Goal: Check status

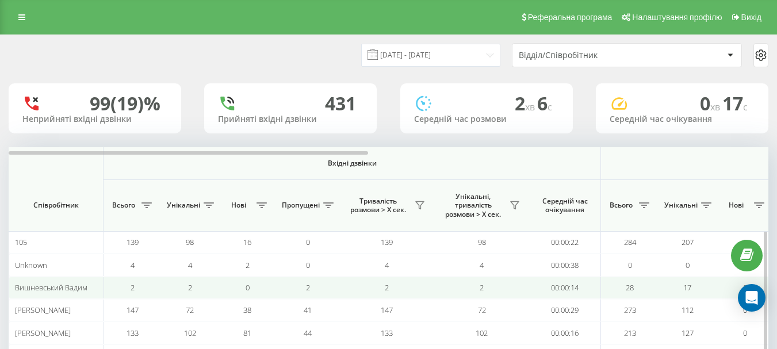
click at [116, 285] on td "2" at bounding box center [133, 288] width 58 height 22
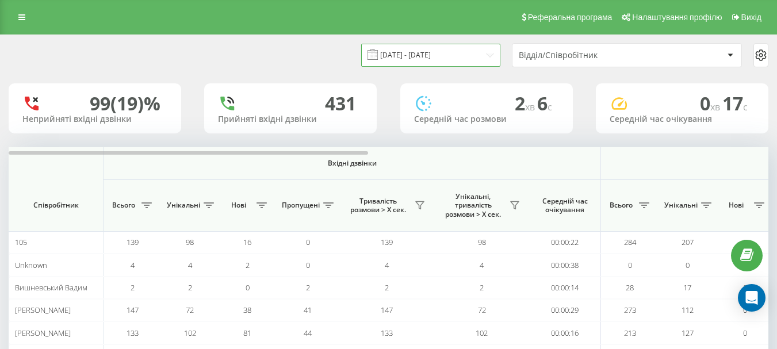
click at [485, 55] on input "[DATE] - [DATE]" at bounding box center [430, 55] width 139 height 22
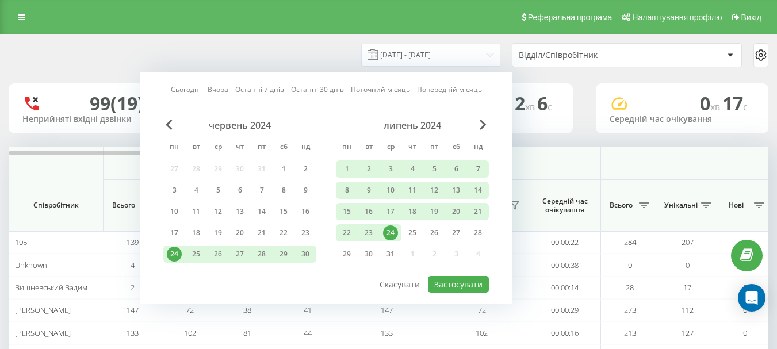
click at [189, 88] on link "Сьогодні" at bounding box center [186, 89] width 30 height 11
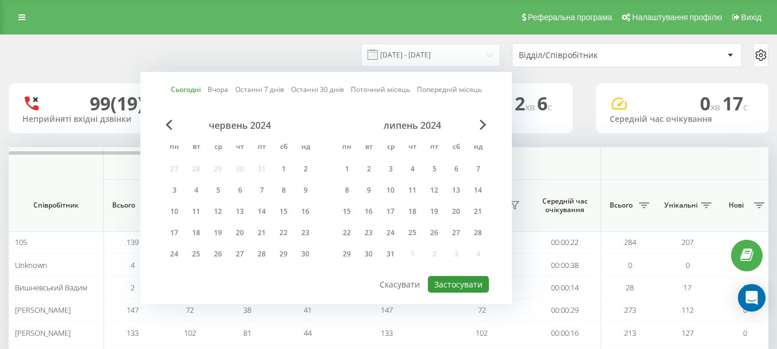
click at [439, 281] on button "Застосувати" at bounding box center [458, 284] width 61 height 17
type input "[DATE] - [DATE]"
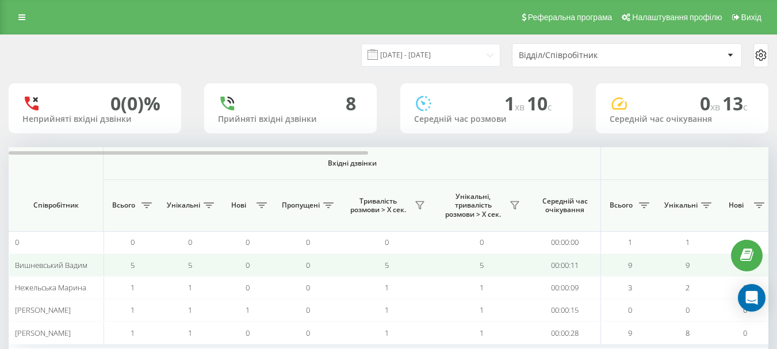
click at [143, 268] on td "5" at bounding box center [133, 265] width 58 height 22
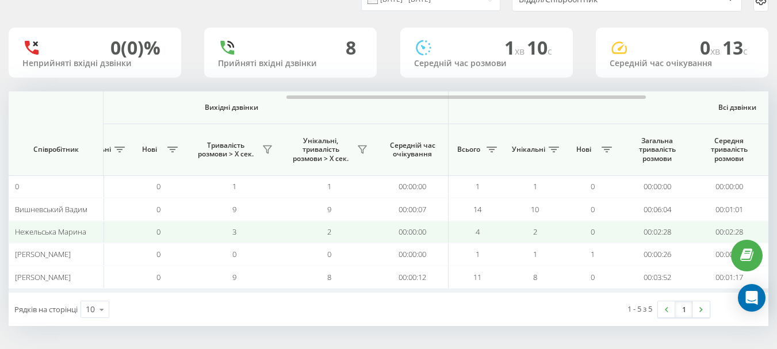
scroll to position [0, 690]
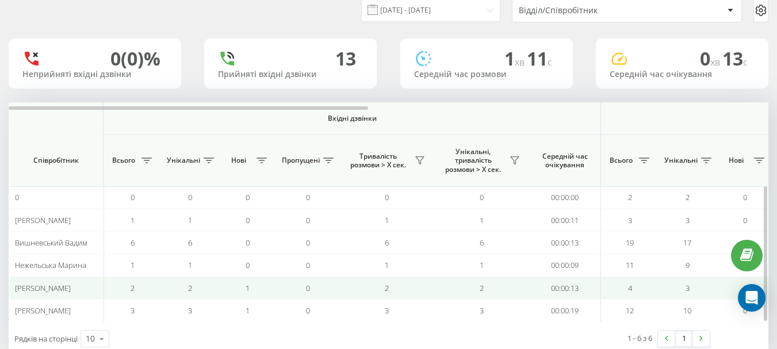
scroll to position [58, 0]
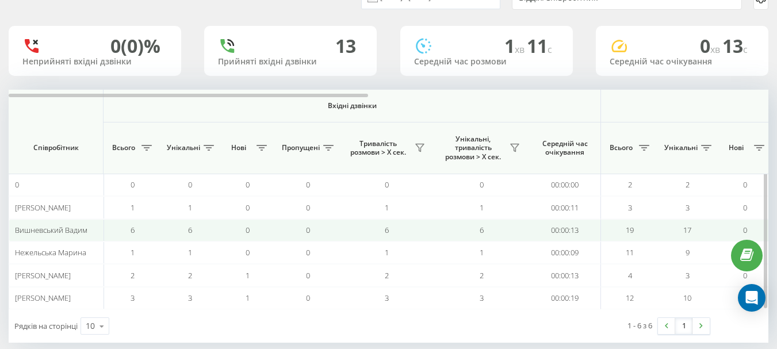
click at [328, 232] on td "0" at bounding box center [307, 230] width 63 height 22
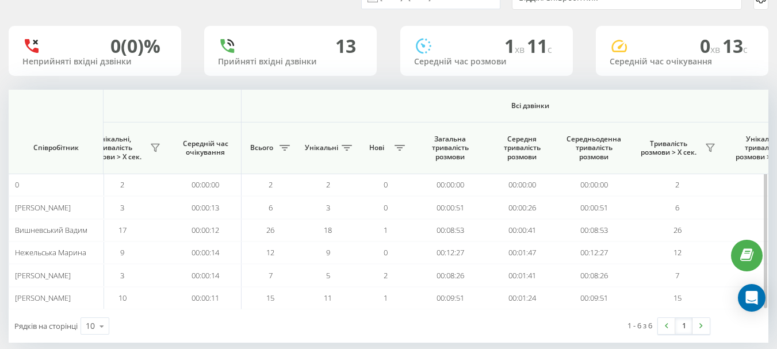
scroll to position [0, 0]
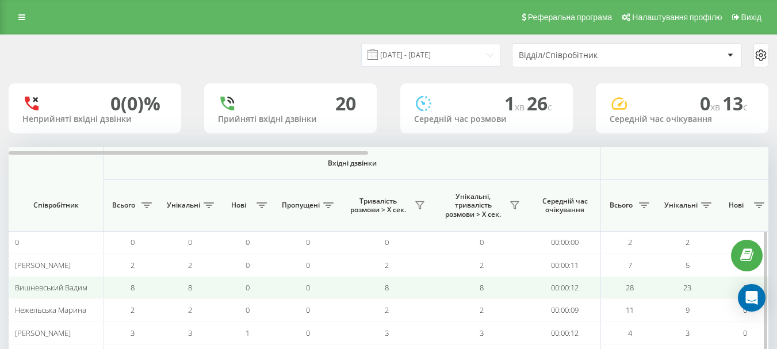
click at [304, 290] on td "0" at bounding box center [307, 288] width 63 height 22
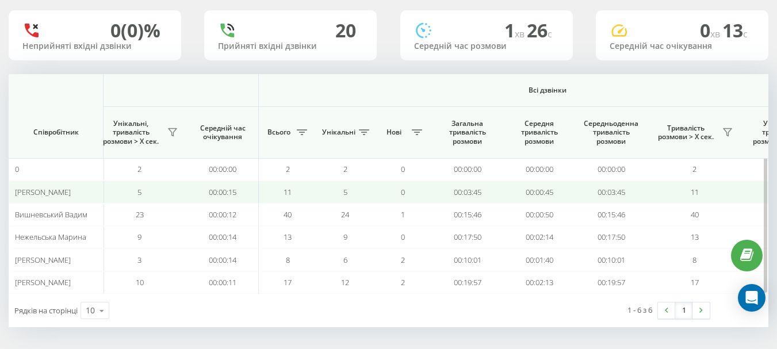
scroll to position [74, 0]
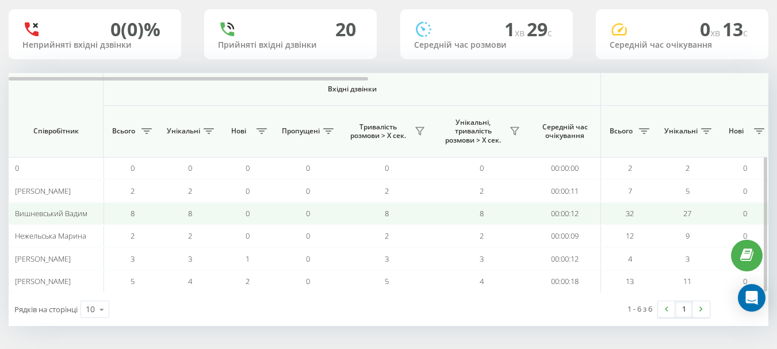
click at [455, 205] on td "8" at bounding box center [481, 213] width 95 height 22
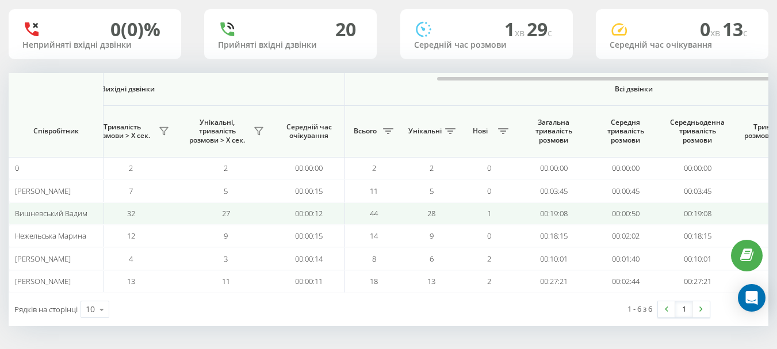
scroll to position [0, 759]
